Goal: Information Seeking & Learning: Learn about a topic

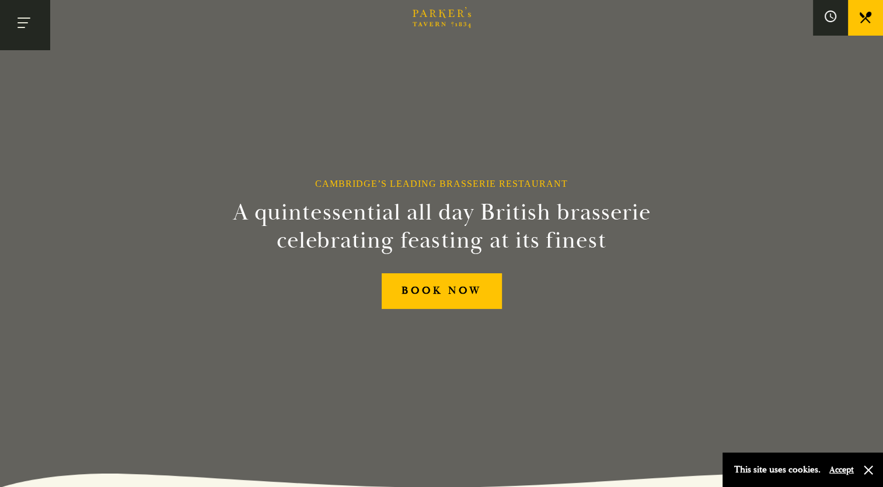
click at [27, 28] on button "Toggle navigation" at bounding box center [25, 25] width 50 height 50
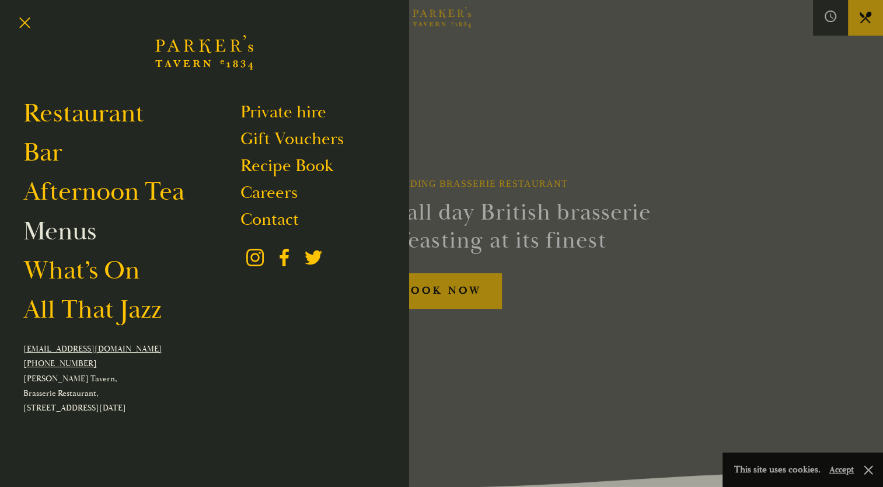
click at [69, 233] on link "Menus" at bounding box center [59, 231] width 73 height 33
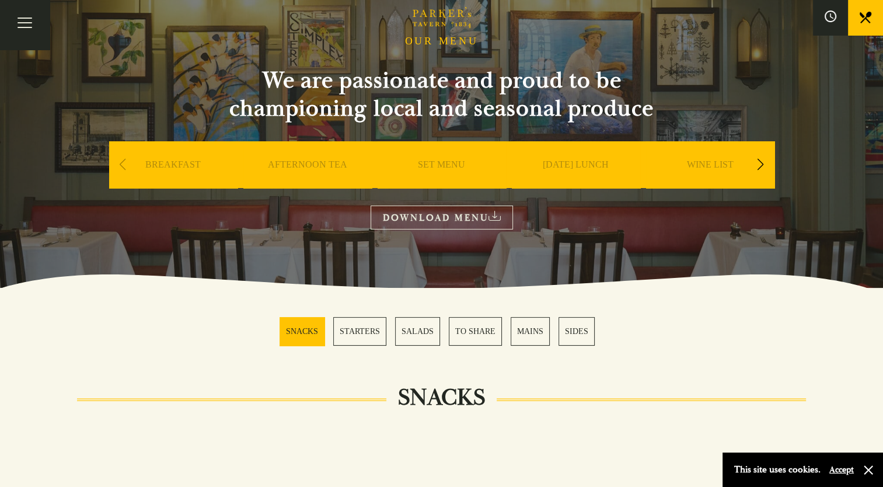
scroll to position [136, 0]
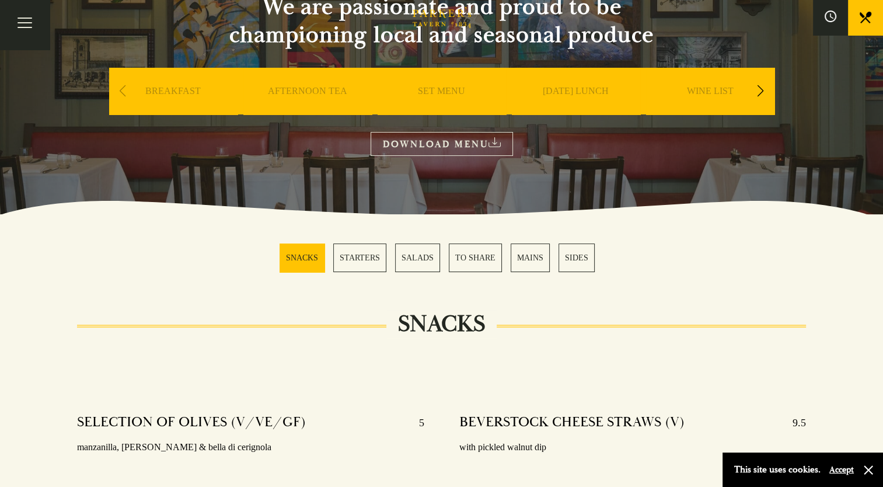
click at [448, 92] on link "SET MENU" at bounding box center [441, 108] width 47 height 47
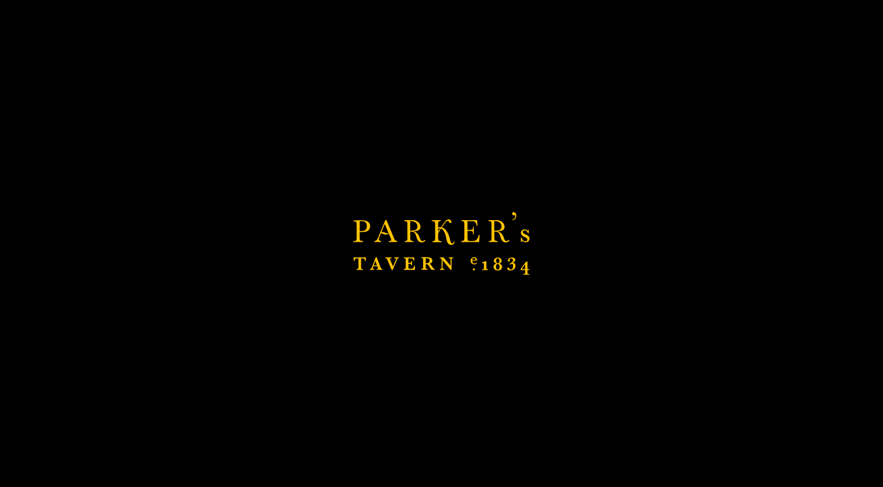
scroll to position [545, 0]
click at [600, 232] on div "Brasserie Restaurant Cambridge | Parker's Tavern Cambridge Parker's Tavern is a…" at bounding box center [441, 243] width 883 height 487
drag, startPoint x: 479, startPoint y: 149, endPoint x: 495, endPoint y: 148, distance: 15.8
click at [495, 188] on div "Brasserie Restaurant Cambridge | Parker's Tavern Cambridge Parker's Tavern is a…" at bounding box center [441, 243] width 883 height 487
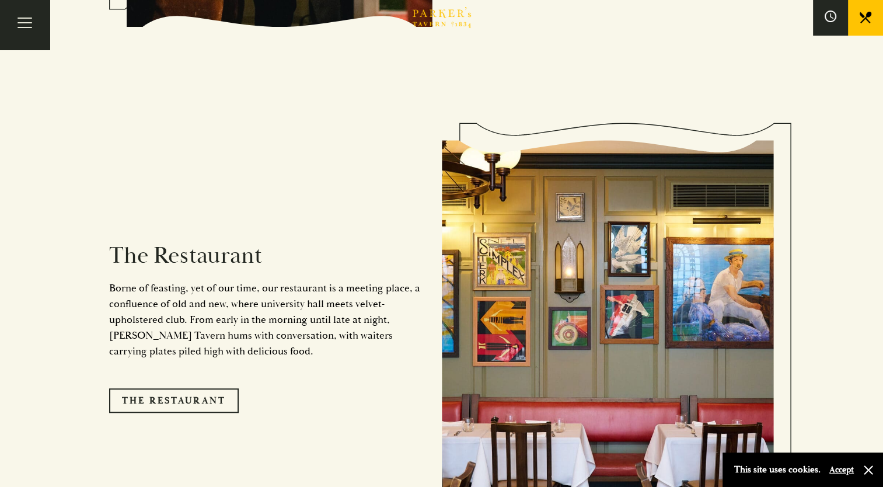
scroll to position [953, 0]
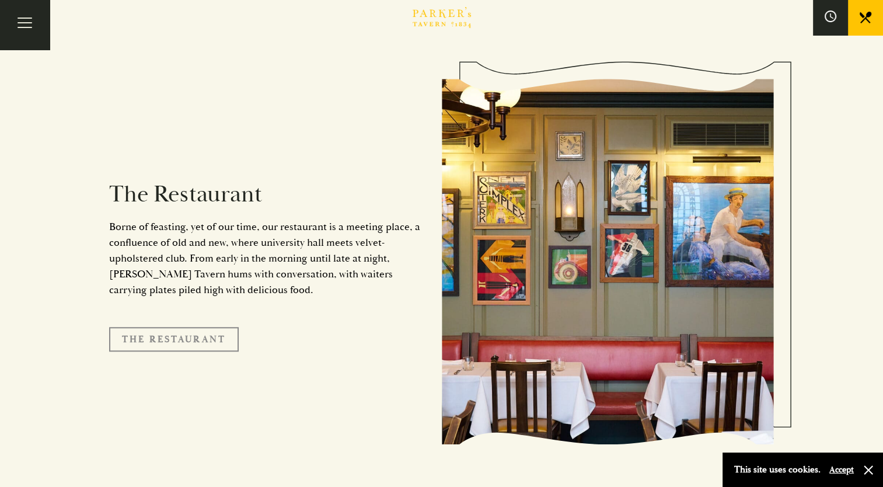
click at [197, 327] on link "The Restaurant" at bounding box center [174, 339] width 130 height 25
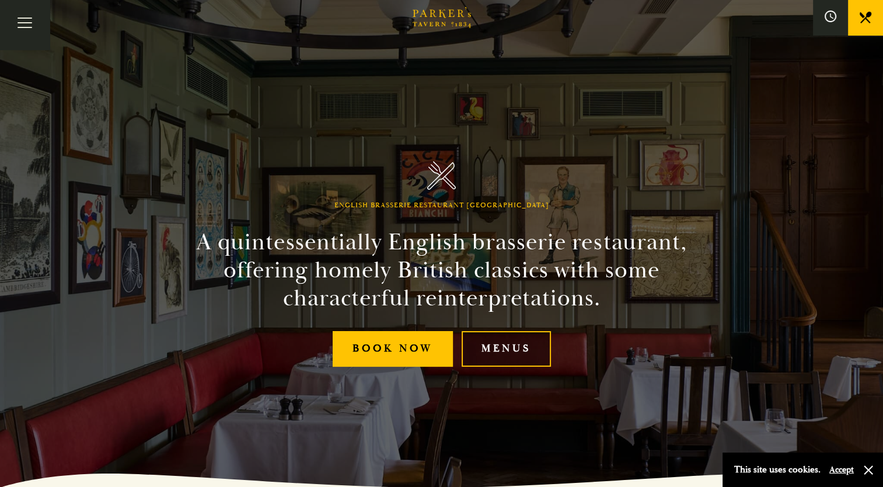
click at [513, 348] on link "Menus" at bounding box center [506, 349] width 89 height 36
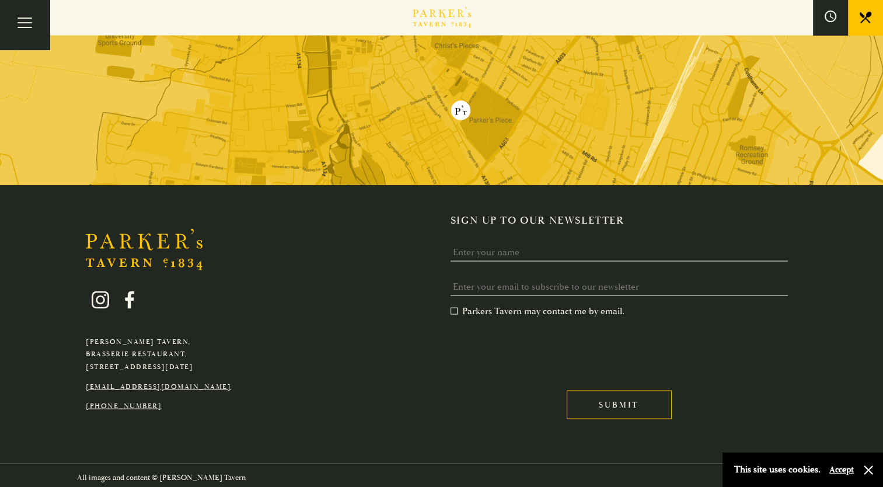
scroll to position [2251, 0]
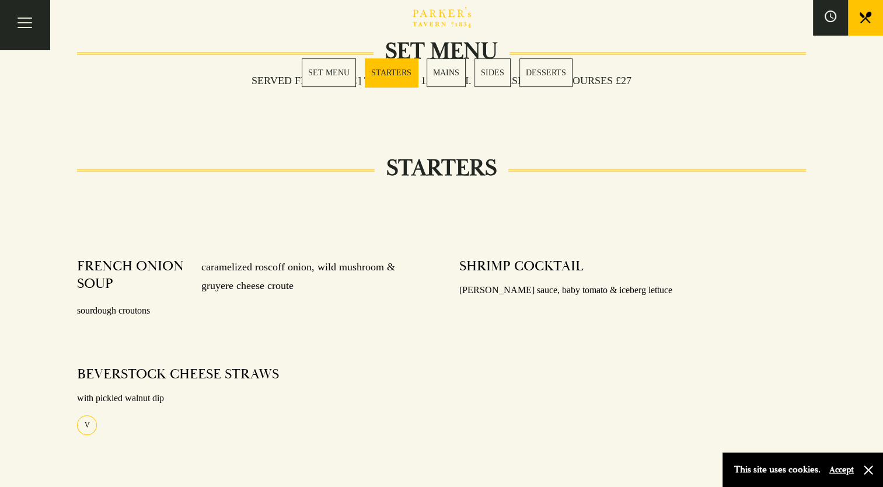
scroll to position [272, 0]
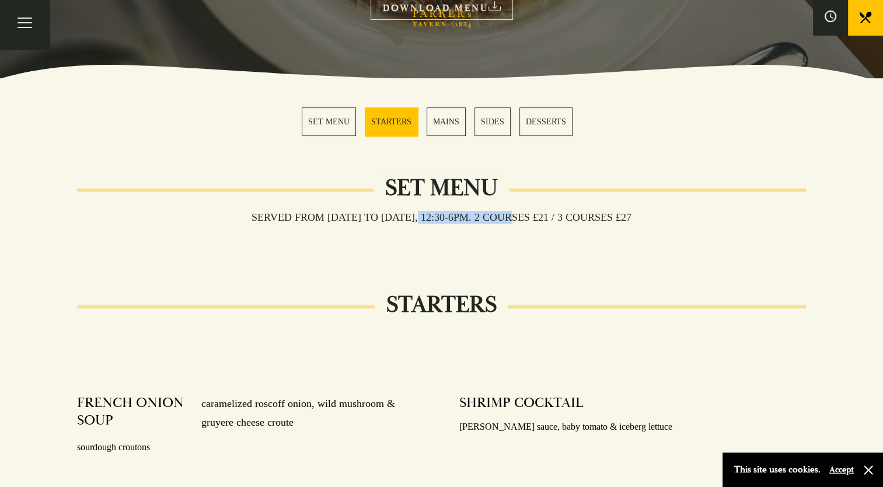
drag, startPoint x: 516, startPoint y: 217, endPoint x: 427, endPoint y: 219, distance: 89.3
click at [427, 219] on h3 "Served from Monday to Saturday, 12:30-6pm. 2 COURSES £21 / 3 COURSES £27" at bounding box center [441, 217] width 403 height 13
drag, startPoint x: 571, startPoint y: 214, endPoint x: 502, endPoint y: 218, distance: 69.5
click at [502, 218] on h3 "Served from Monday to Saturday, 12:30-6pm. 2 COURSES £21 / 3 COURSES £27" at bounding box center [441, 217] width 403 height 13
click at [502, 217] on h3 "Served from Monday to Saturday, 12:30-6pm. 2 COURSES £21 / 3 COURSES £27" at bounding box center [441, 217] width 403 height 13
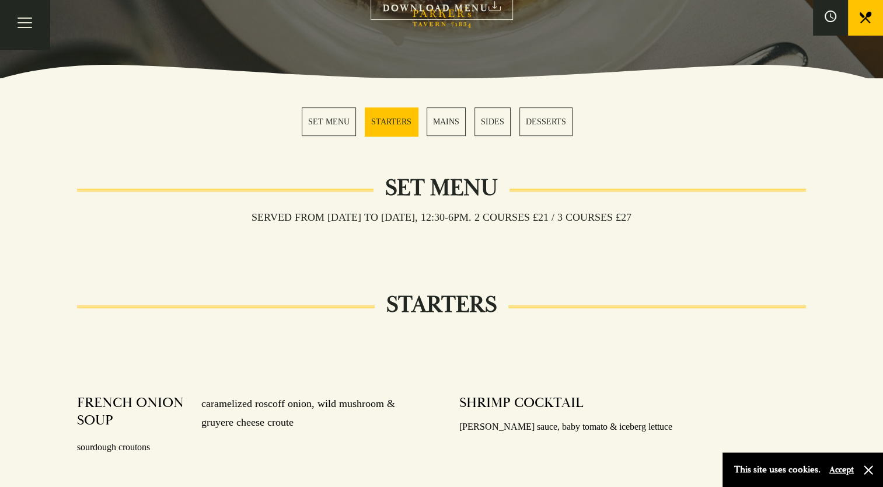
click at [623, 232] on div "Served from Monday to Saturday, 12:30-6pm. 2 COURSES £21 / 3 COURSES £27" at bounding box center [441, 236] width 729 height 22
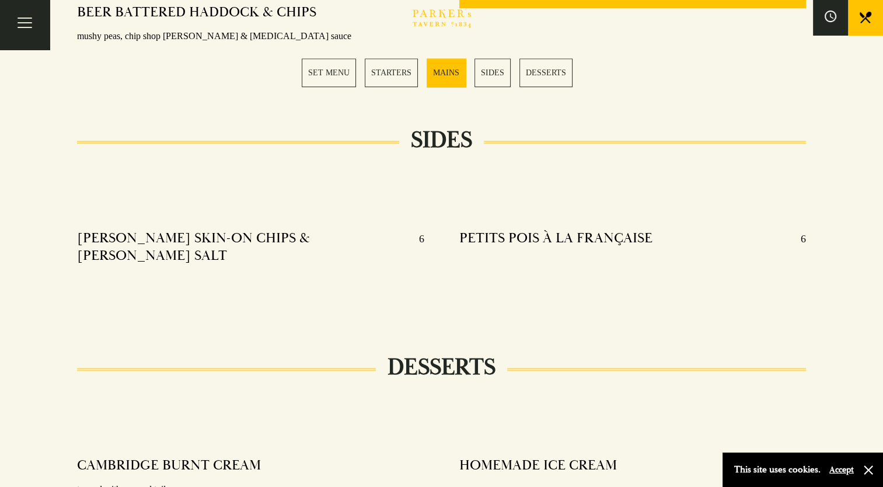
scroll to position [681, 0]
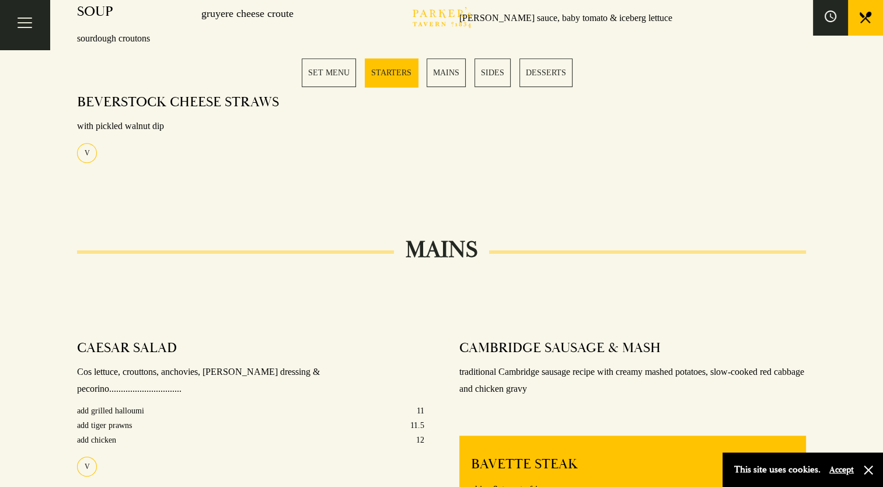
click at [330, 76] on link "SET MENU" at bounding box center [329, 72] width 54 height 29
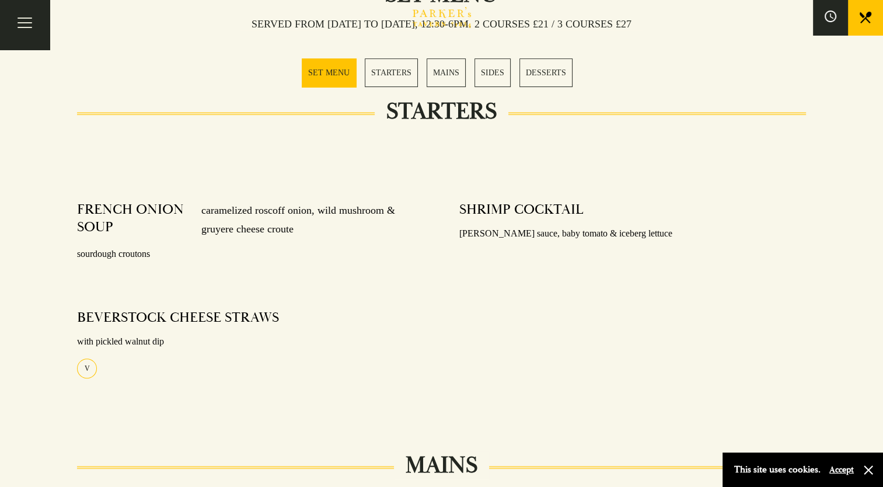
scroll to position [460, 0]
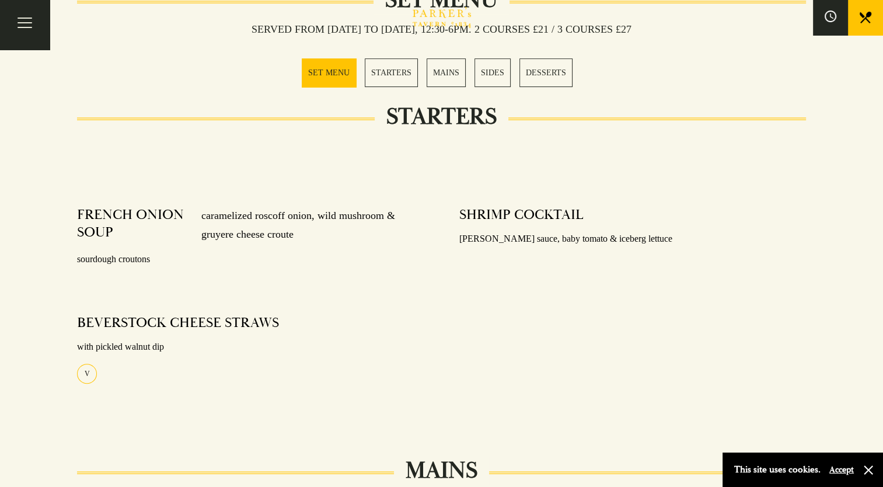
click at [343, 77] on link "SET MENU" at bounding box center [329, 72] width 54 height 29
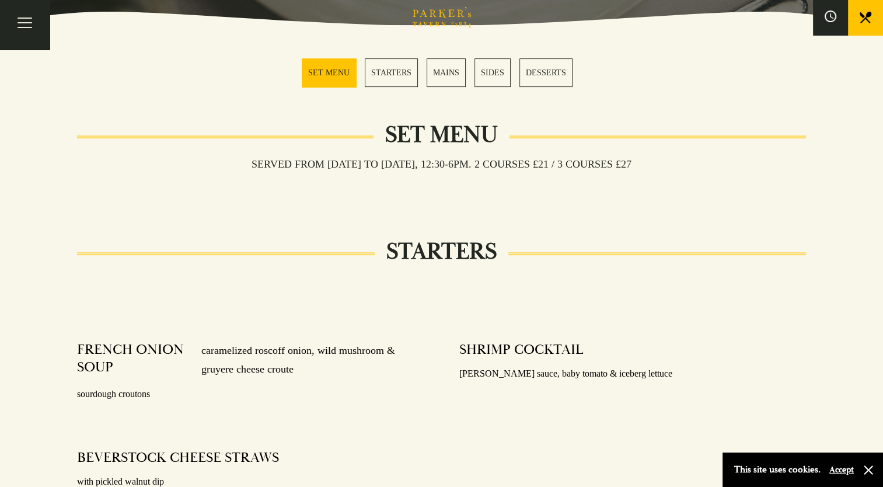
scroll to position [324, 0]
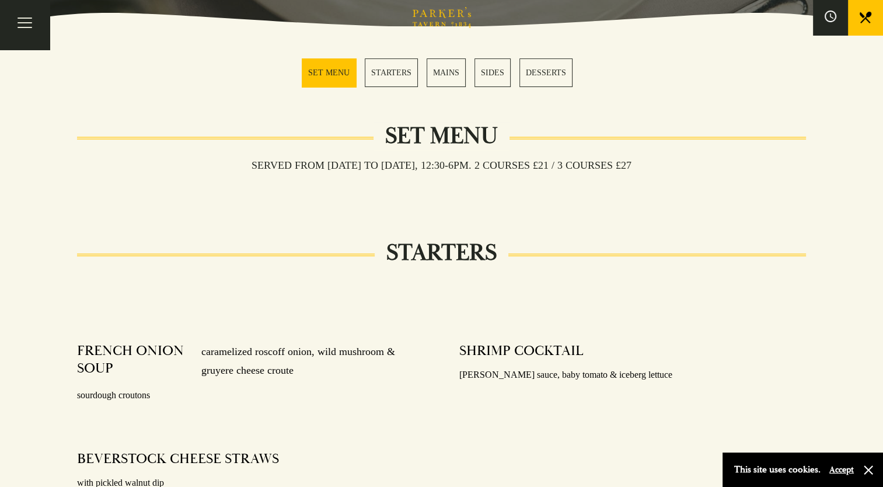
click at [393, 78] on link "STARTERS" at bounding box center [391, 72] width 53 height 29
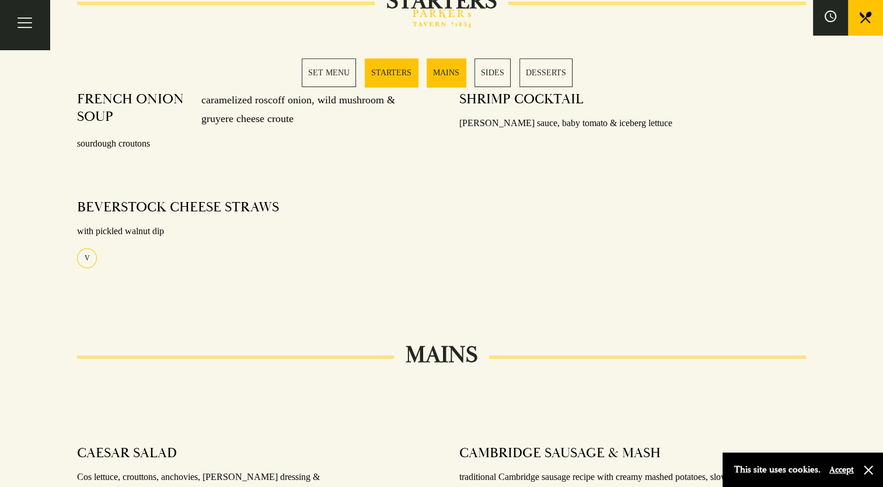
scroll to position [577, 0]
click at [455, 72] on link "MAINS" at bounding box center [446, 72] width 39 height 29
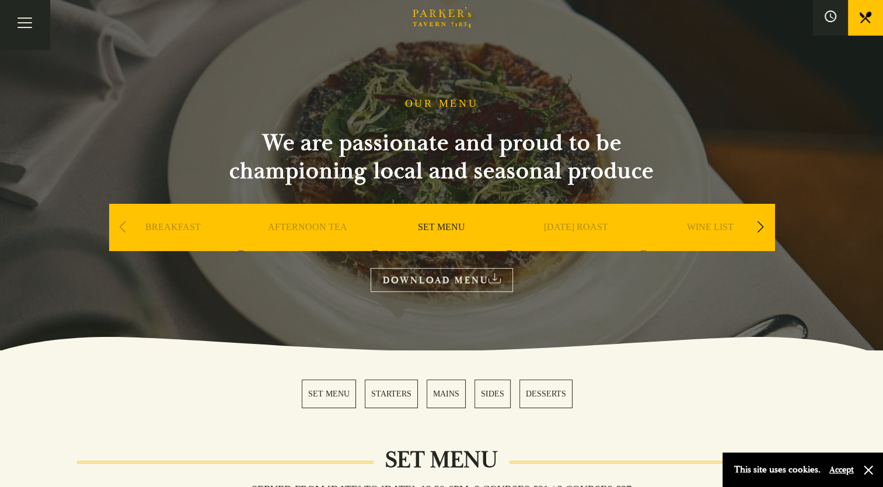
click at [487, 278] on link "DOWNLOAD MENU" at bounding box center [442, 280] width 142 height 24
click at [756, 225] on div "Next slide" at bounding box center [761, 227] width 16 height 26
click at [710, 225] on link "A LA CARTE" at bounding box center [710, 244] width 54 height 47
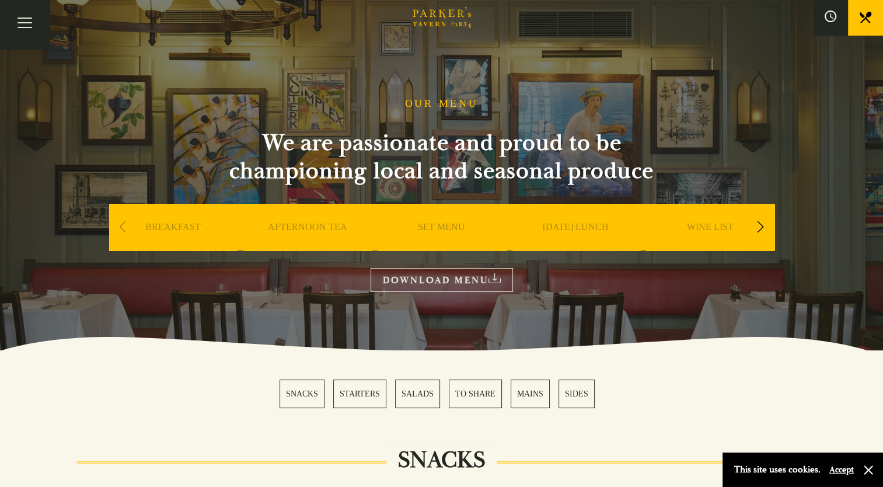
click at [758, 228] on div "Next slide" at bounding box center [761, 227] width 16 height 26
click at [758, 227] on div "Next slide" at bounding box center [761, 227] width 16 height 26
click at [759, 225] on div "Next slide" at bounding box center [761, 227] width 16 height 26
click at [757, 225] on div "Next slide" at bounding box center [761, 227] width 16 height 26
click at [449, 223] on link "DESSERT" at bounding box center [441, 244] width 41 height 47
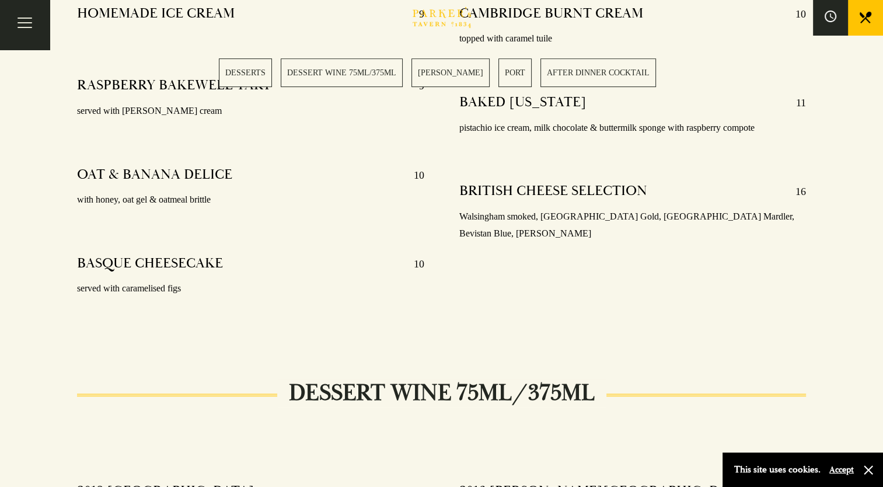
scroll to position [409, 0]
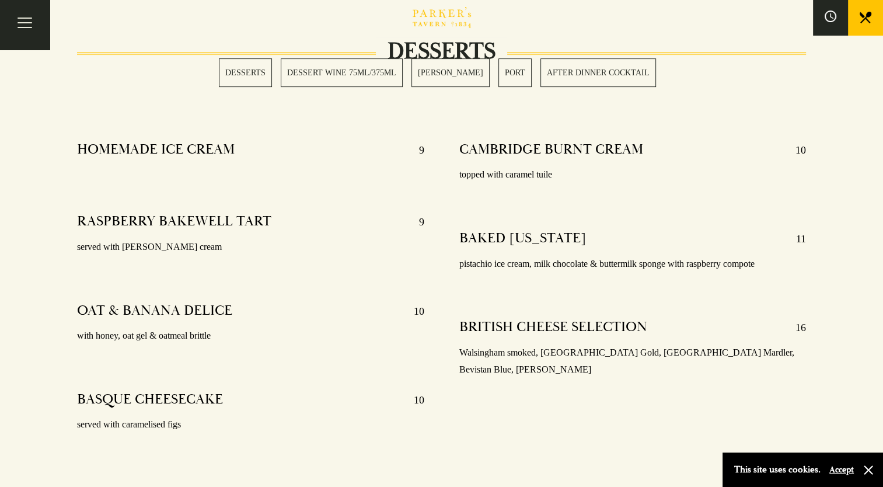
click at [559, 72] on link "AFTER DINNER COCKTAIL" at bounding box center [598, 72] width 116 height 29
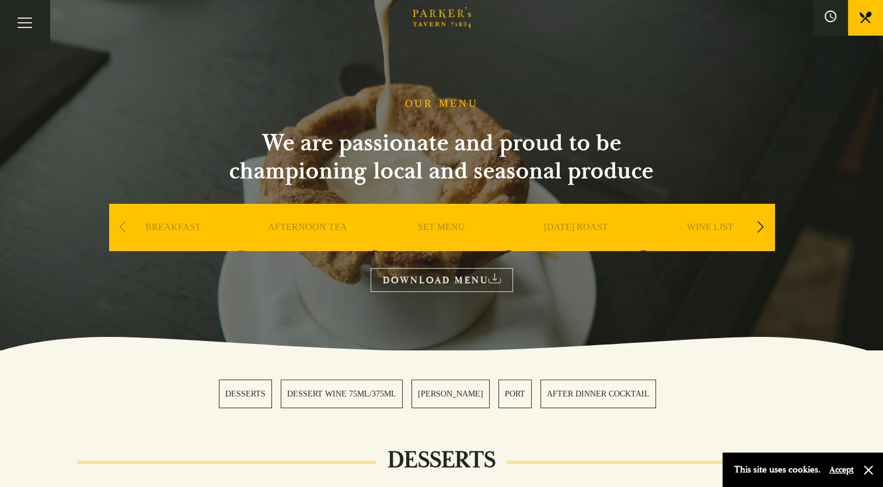
click at [761, 219] on div "Next slide" at bounding box center [761, 227] width 16 height 26
click at [762, 222] on div "Next slide" at bounding box center [761, 227] width 16 height 26
click at [763, 221] on div "Next slide" at bounding box center [761, 227] width 16 height 26
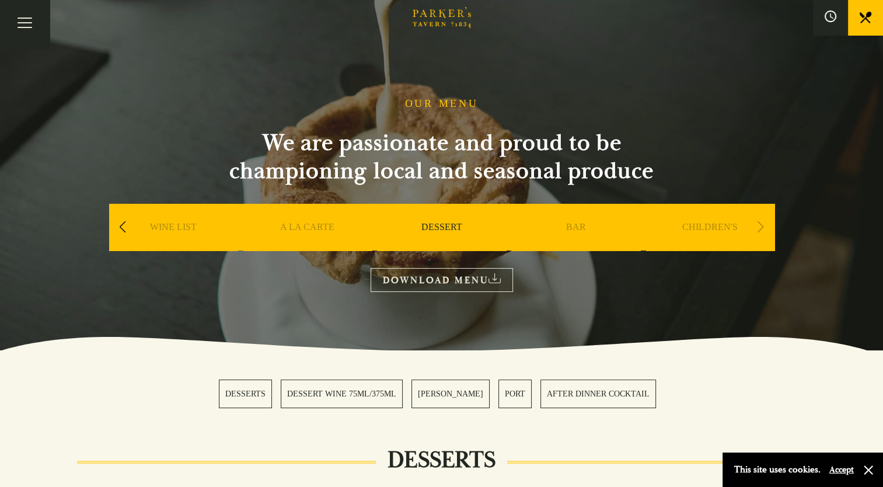
click at [571, 225] on link "BAR" at bounding box center [576, 244] width 20 height 47
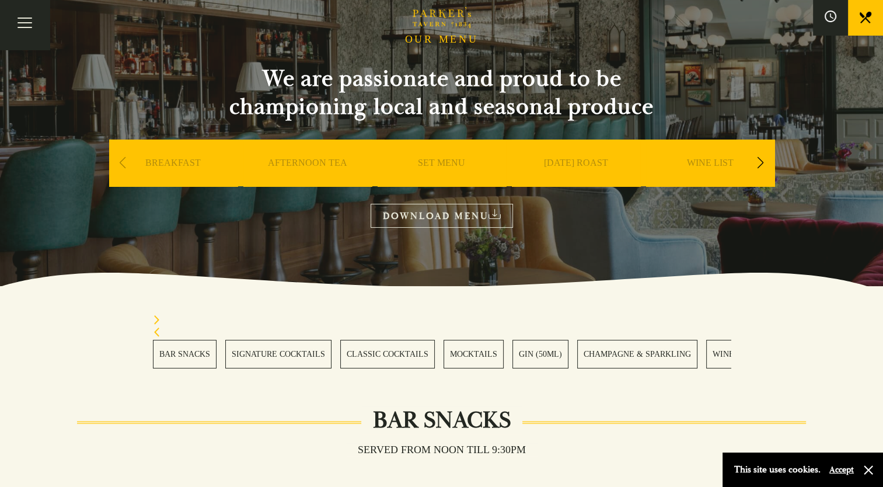
scroll to position [272, 0]
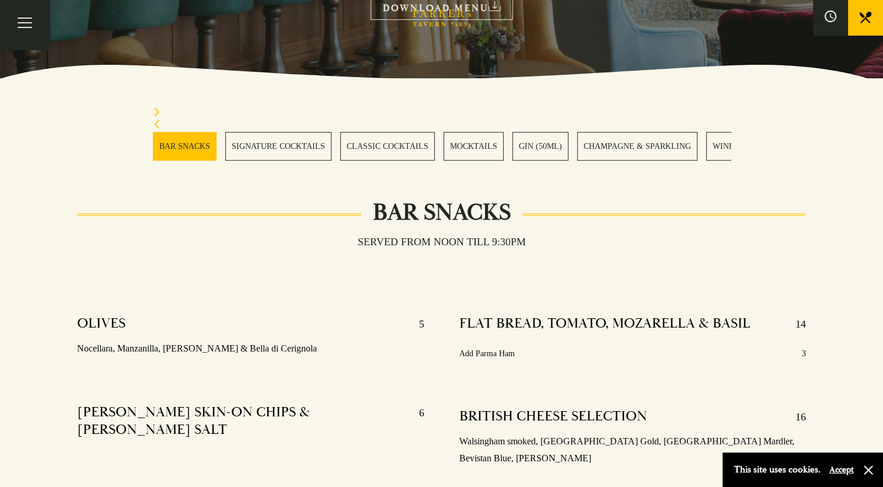
click at [284, 148] on link "SIGNATURE COCKTAILS" at bounding box center [278, 146] width 106 height 29
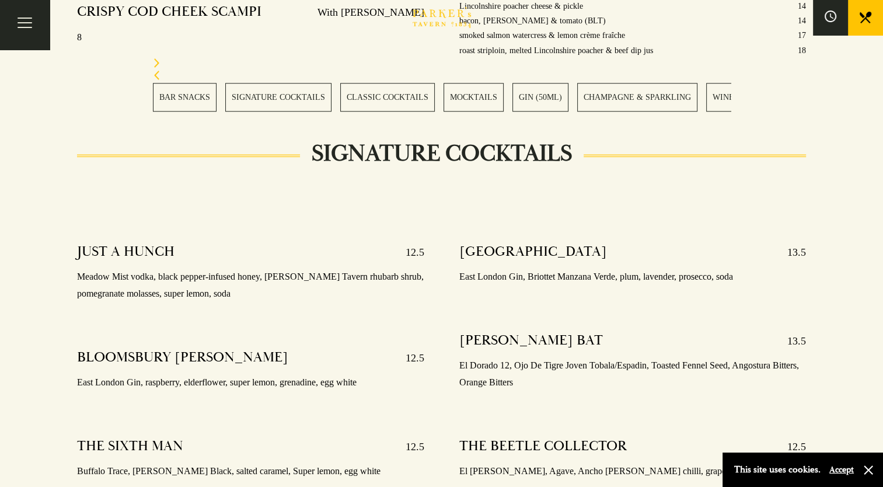
scroll to position [1183, 0]
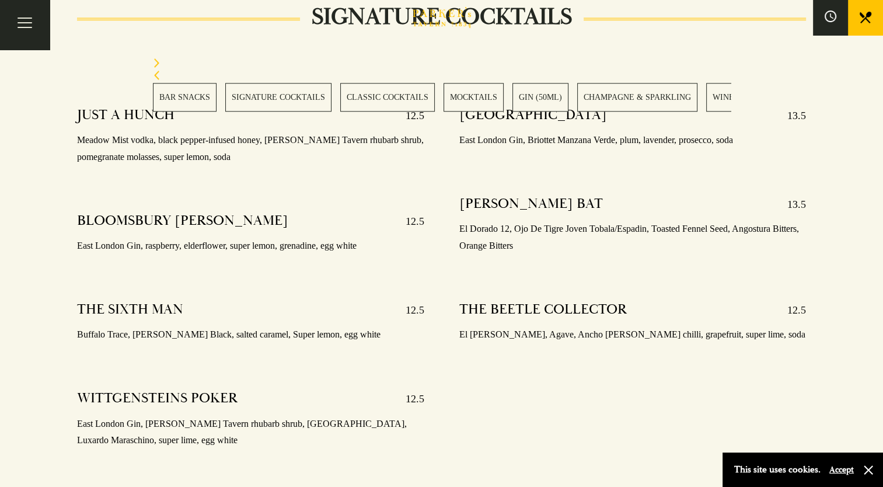
click at [287, 95] on link "SIGNATURE COCKTAILS" at bounding box center [278, 97] width 106 height 29
click at [372, 99] on link "CLASSIC COCKTAILS" at bounding box center [387, 97] width 95 height 29
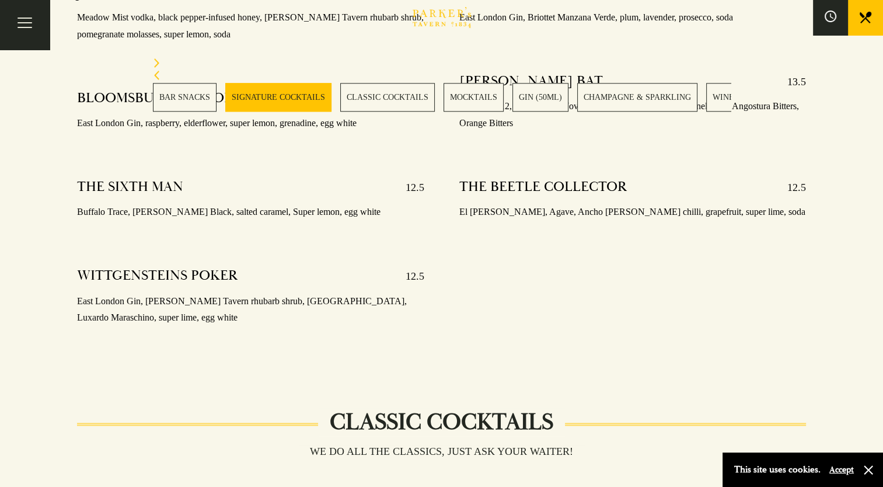
scroll to position [1302, 0]
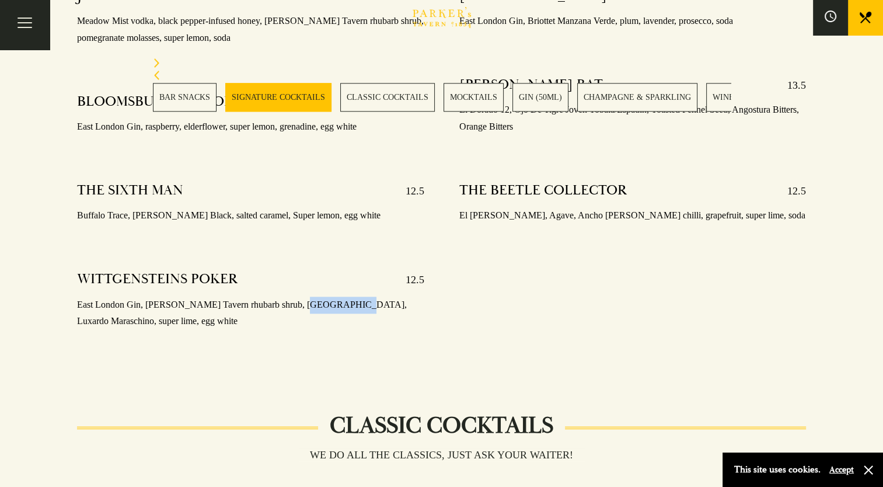
drag, startPoint x: 333, startPoint y: 285, endPoint x: 287, endPoint y: 287, distance: 46.1
click at [287, 297] on p "East London Gin, [PERSON_NAME] Tavern rhubarb shrub, [GEOGRAPHIC_DATA], Luxardo…" at bounding box center [250, 314] width 347 height 34
drag, startPoint x: 287, startPoint y: 287, endPoint x: 254, endPoint y: 288, distance: 33.3
click at [254, 297] on p "East London Gin, [PERSON_NAME] Tavern rhubarb shrub, [GEOGRAPHIC_DATA], Luxardo…" at bounding box center [250, 314] width 347 height 34
click at [390, 297] on p "East London Gin, [PERSON_NAME] Tavern rhubarb shrub, [GEOGRAPHIC_DATA], Luxardo…" at bounding box center [250, 314] width 347 height 34
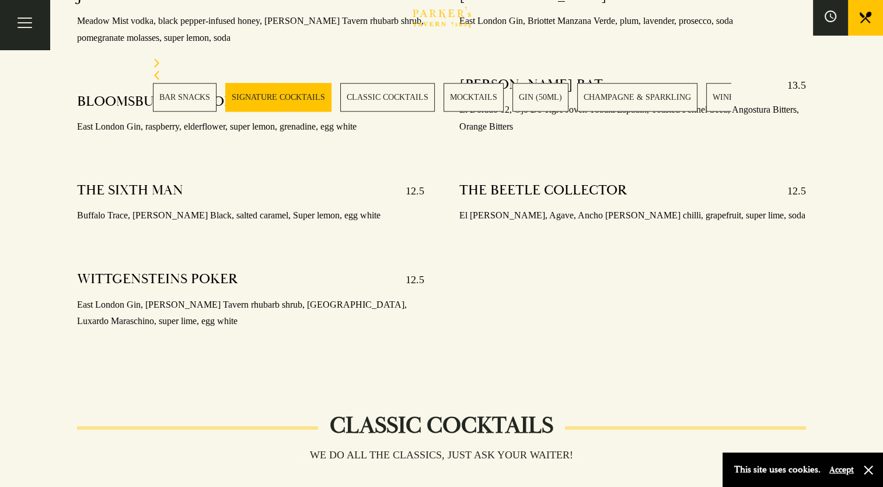
click at [202, 297] on p "East London Gin, [PERSON_NAME] Tavern rhubarb shrub, [GEOGRAPHIC_DATA], Luxardo…" at bounding box center [250, 314] width 347 height 34
drag, startPoint x: 301, startPoint y: 286, endPoint x: 147, endPoint y: 295, distance: 154.4
click at [298, 297] on p "East London Gin, [PERSON_NAME] Tavern rhubarb shrub, [GEOGRAPHIC_DATA], Luxardo…" at bounding box center [250, 314] width 347 height 34
drag, startPoint x: 137, startPoint y: 294, endPoint x: 143, endPoint y: 294, distance: 5.9
click at [143, 297] on p "East London Gin, [PERSON_NAME] Tavern rhubarb shrub, [GEOGRAPHIC_DATA], Luxardo…" at bounding box center [250, 314] width 347 height 34
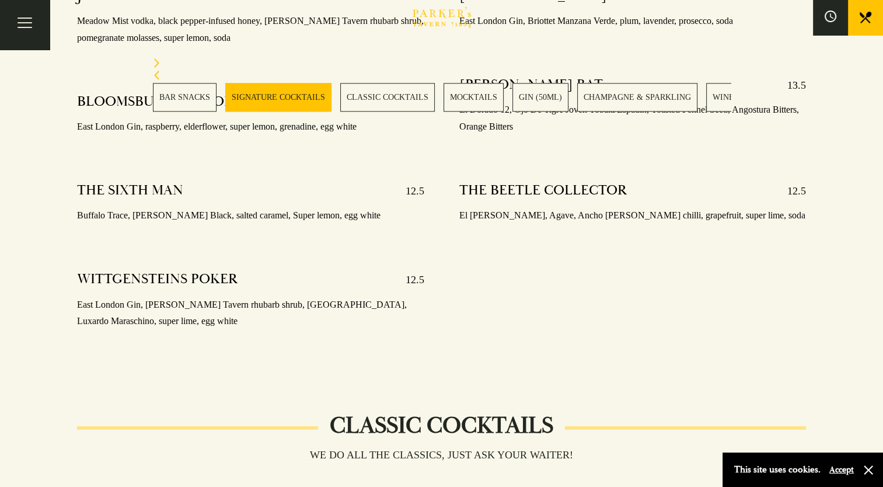
drag, startPoint x: 299, startPoint y: 287, endPoint x: 281, endPoint y: 301, distance: 22.9
click at [299, 297] on p "East London Gin, [PERSON_NAME] Tavern rhubarb shrub, [GEOGRAPHIC_DATA], Luxardo…" at bounding box center [250, 314] width 347 height 34
click at [164, 270] on h4 "WITTGENSTEINS POKER" at bounding box center [157, 279] width 161 height 19
drag, startPoint x: 164, startPoint y: 261, endPoint x: 159, endPoint y: 265, distance: 6.7
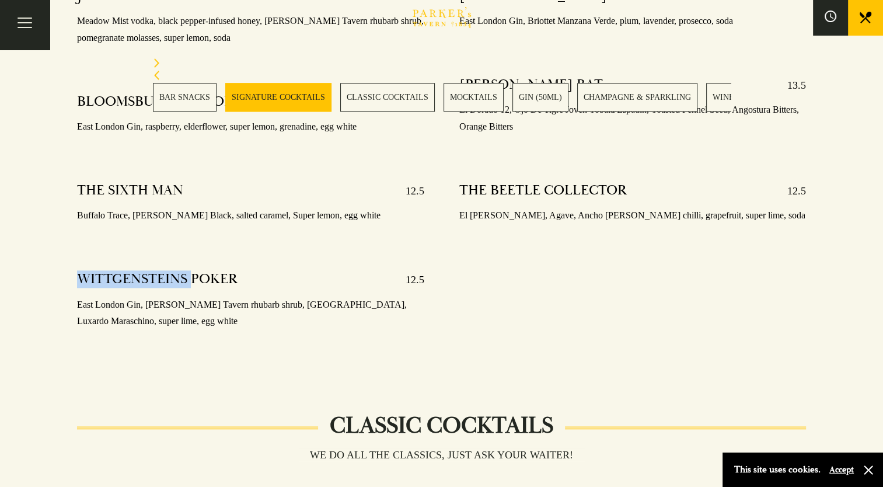
copy h4 "WITTGENSTEINS"
click at [263, 224] on div at bounding box center [250, 228] width 347 height 9
click at [261, 207] on p "Buffalo Trace, [PERSON_NAME] Black, salted caramel, Super lemon, egg white" at bounding box center [250, 215] width 347 height 17
drag, startPoint x: 261, startPoint y: 197, endPoint x: 319, endPoint y: 211, distance: 58.8
click at [319, 224] on div at bounding box center [250, 228] width 347 height 9
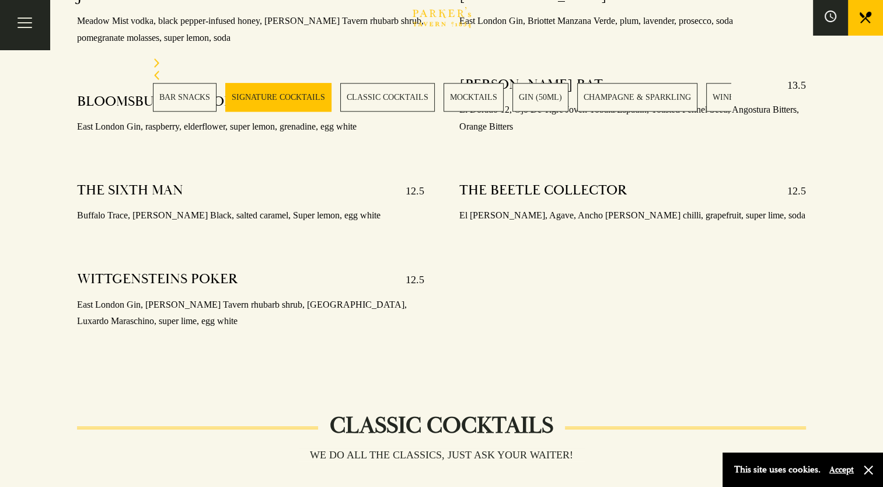
click at [560, 216] on div "MCCALMONTS MANSION 13.5 [GEOGRAPHIC_DATA], Briottet Manzana Verde, plum, lavend…" at bounding box center [633, 173] width 382 height 389
click at [518, 244] on div "MCCALMONTS MANSION 13.5 [GEOGRAPHIC_DATA], Briottet Manzana Verde, plum, lavend…" at bounding box center [633, 173] width 382 height 389
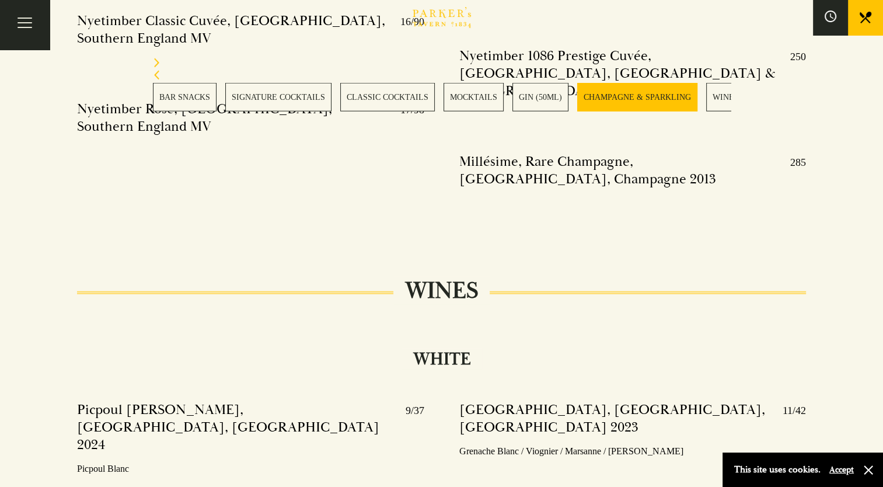
scroll to position [3072, 0]
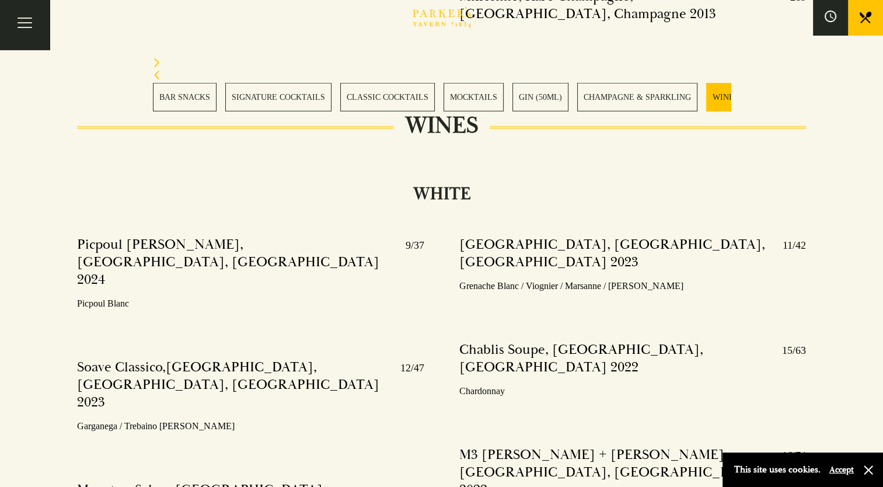
click at [714, 106] on link "WINES" at bounding box center [725, 97] width 39 height 29
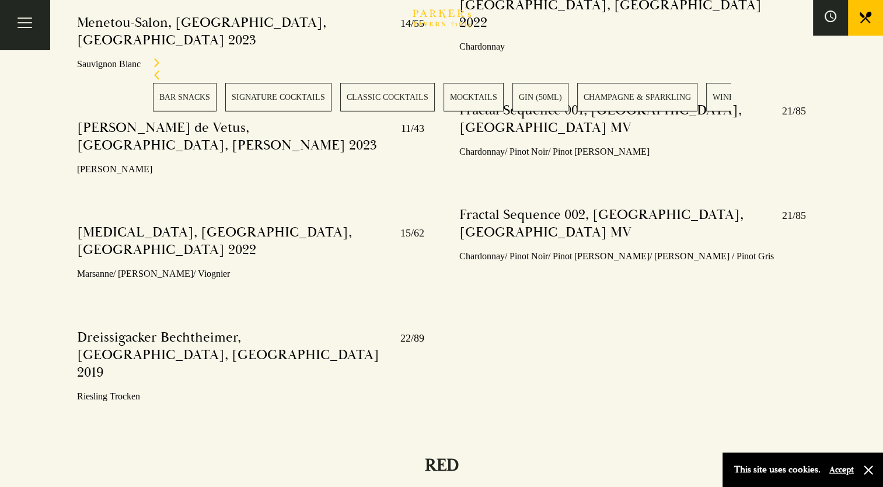
scroll to position [3675, 0]
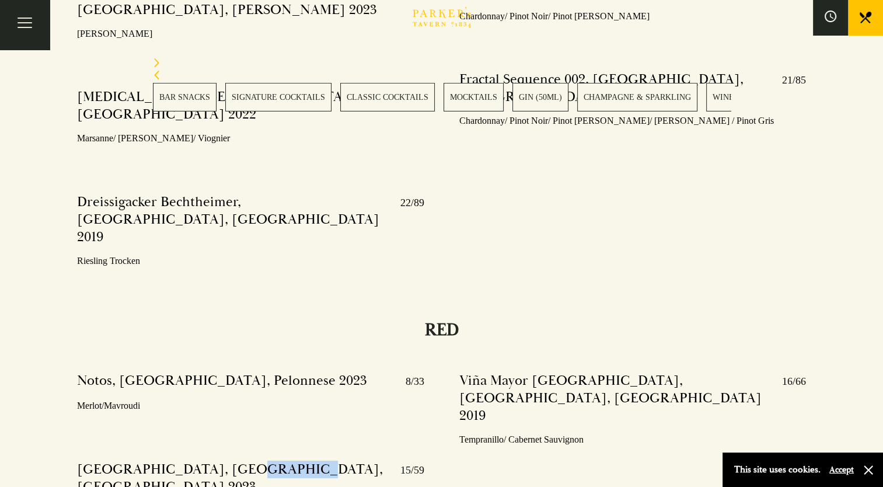
drag, startPoint x: 260, startPoint y: 274, endPoint x: 209, endPoint y: 267, distance: 51.3
click at [210, 461] on h4 "[GEOGRAPHIC_DATA], [GEOGRAPHIC_DATA], [GEOGRAPHIC_DATA] 2023" at bounding box center [232, 478] width 311 height 35
click at [208, 461] on h4 "[GEOGRAPHIC_DATA], [GEOGRAPHIC_DATA], [GEOGRAPHIC_DATA] 2023" at bounding box center [232, 478] width 311 height 35
click at [355, 414] on div at bounding box center [250, 418] width 347 height 9
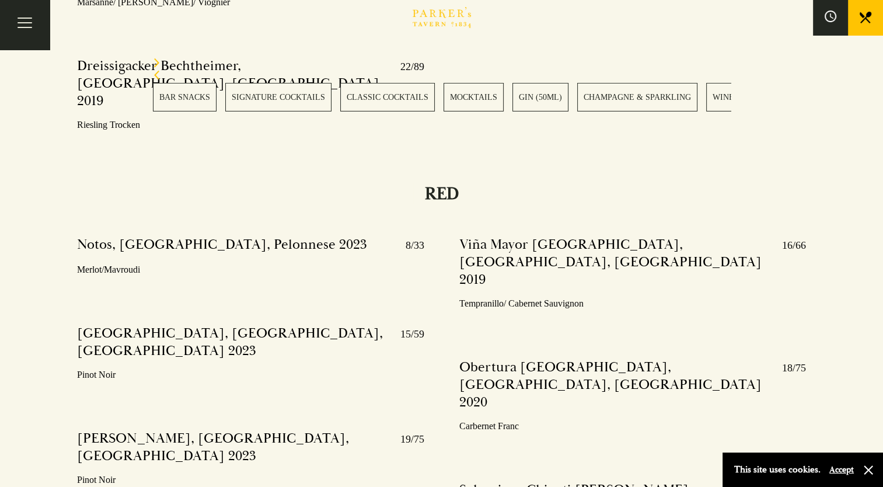
scroll to position [3811, 0]
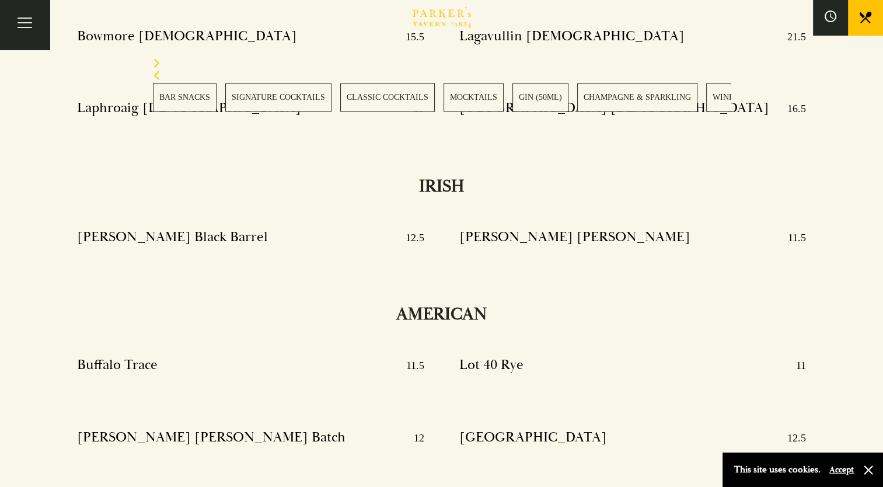
scroll to position [11029, 0]
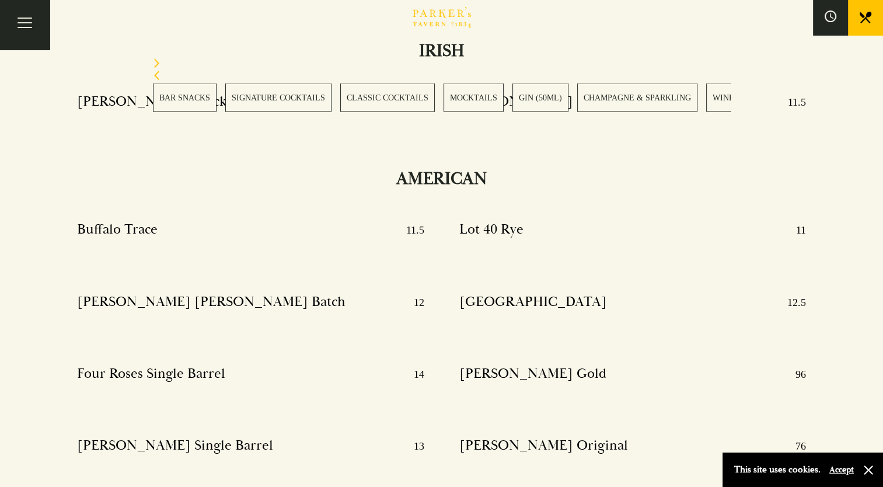
click at [383, 100] on link "CLASSIC COCKTAILS" at bounding box center [387, 97] width 95 height 29
